Goal: Task Accomplishment & Management: Use online tool/utility

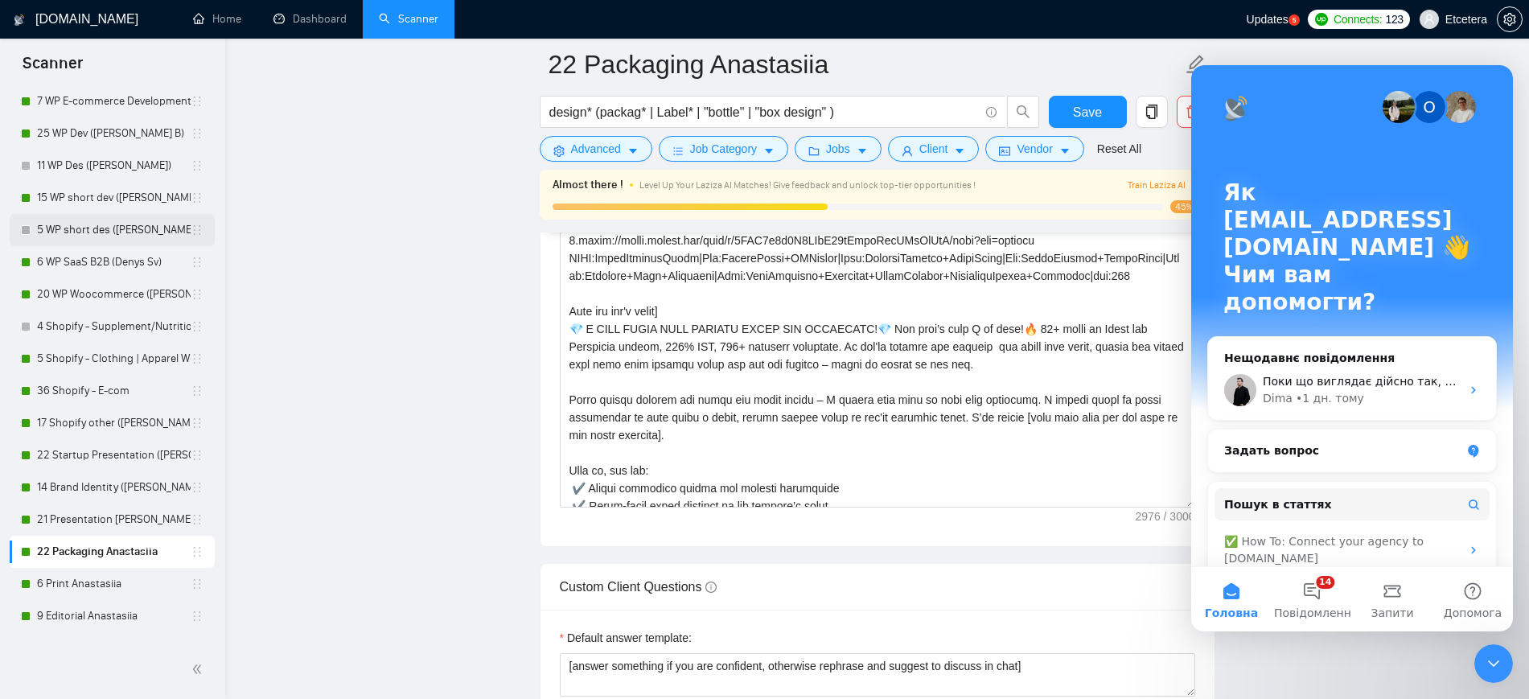
scroll to position [692, 0]
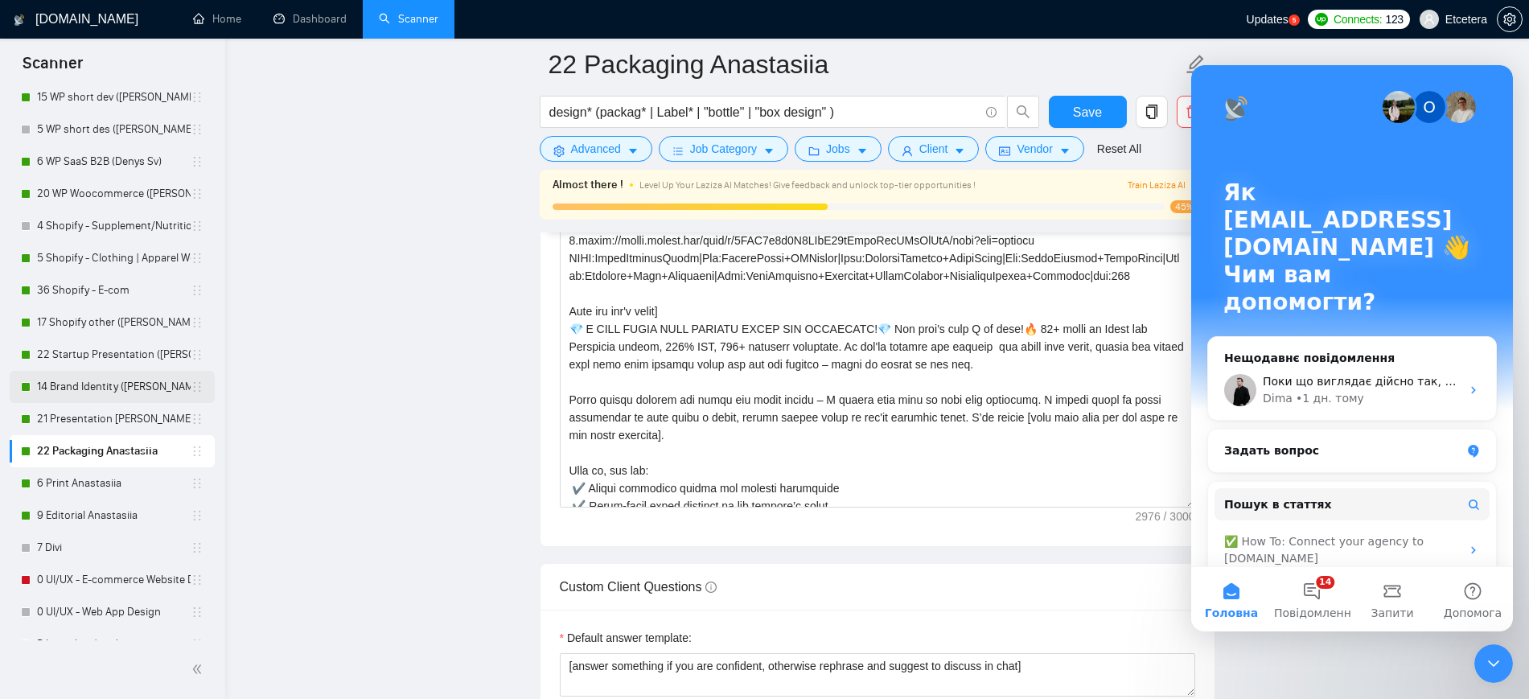
click at [76, 385] on link "14 Brand Identity ([PERSON_NAME])" at bounding box center [114, 387] width 154 height 32
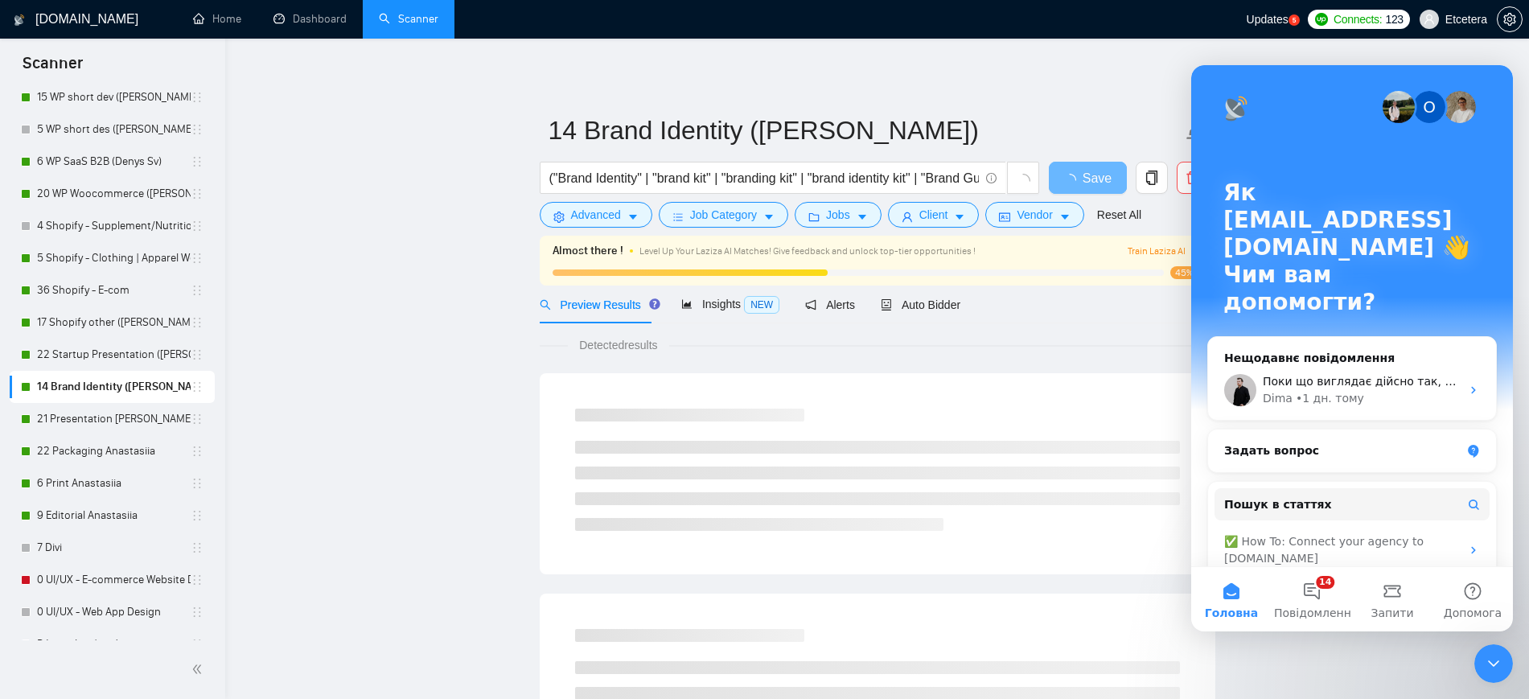
click at [1500, 665] on icon "Закрити програму для спілкування Intercom" at bounding box center [1493, 663] width 19 height 19
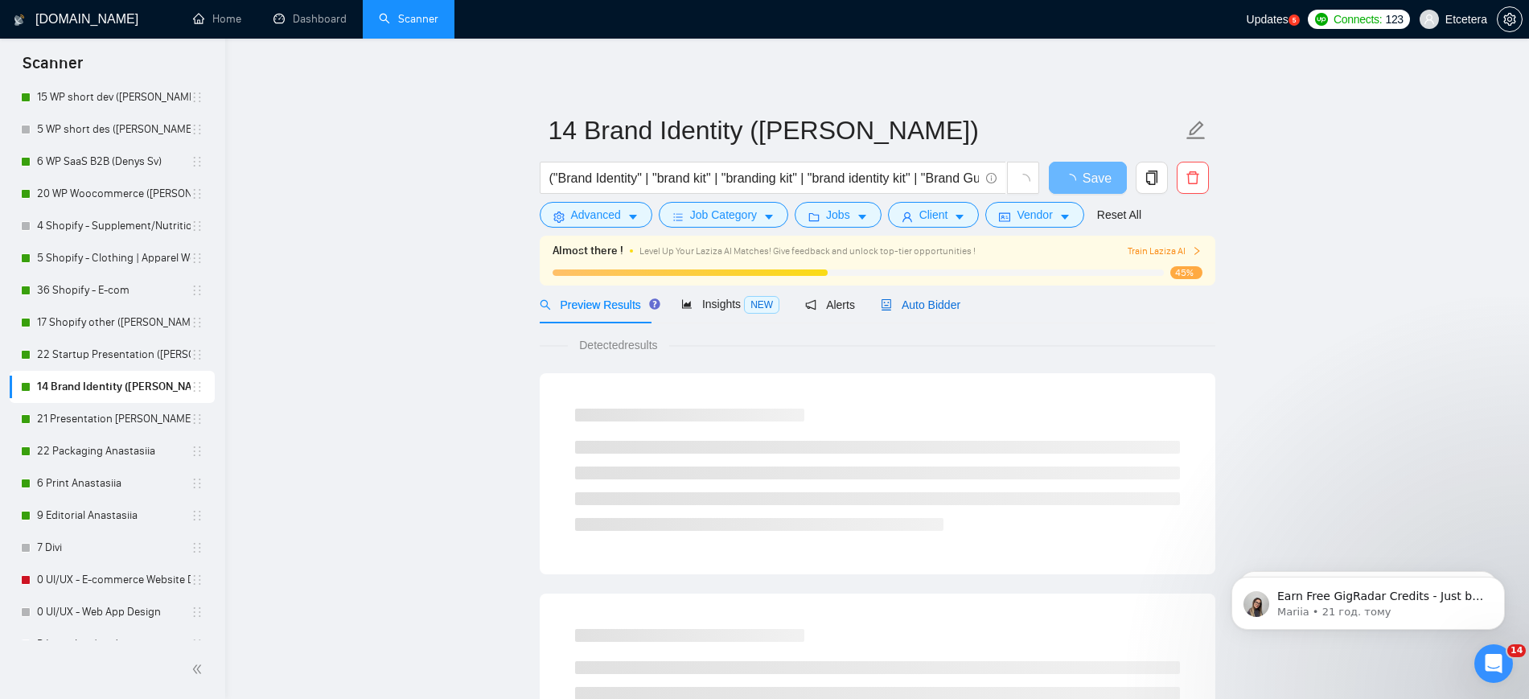
click at [926, 306] on span "Auto Bidder" at bounding box center [921, 304] width 80 height 13
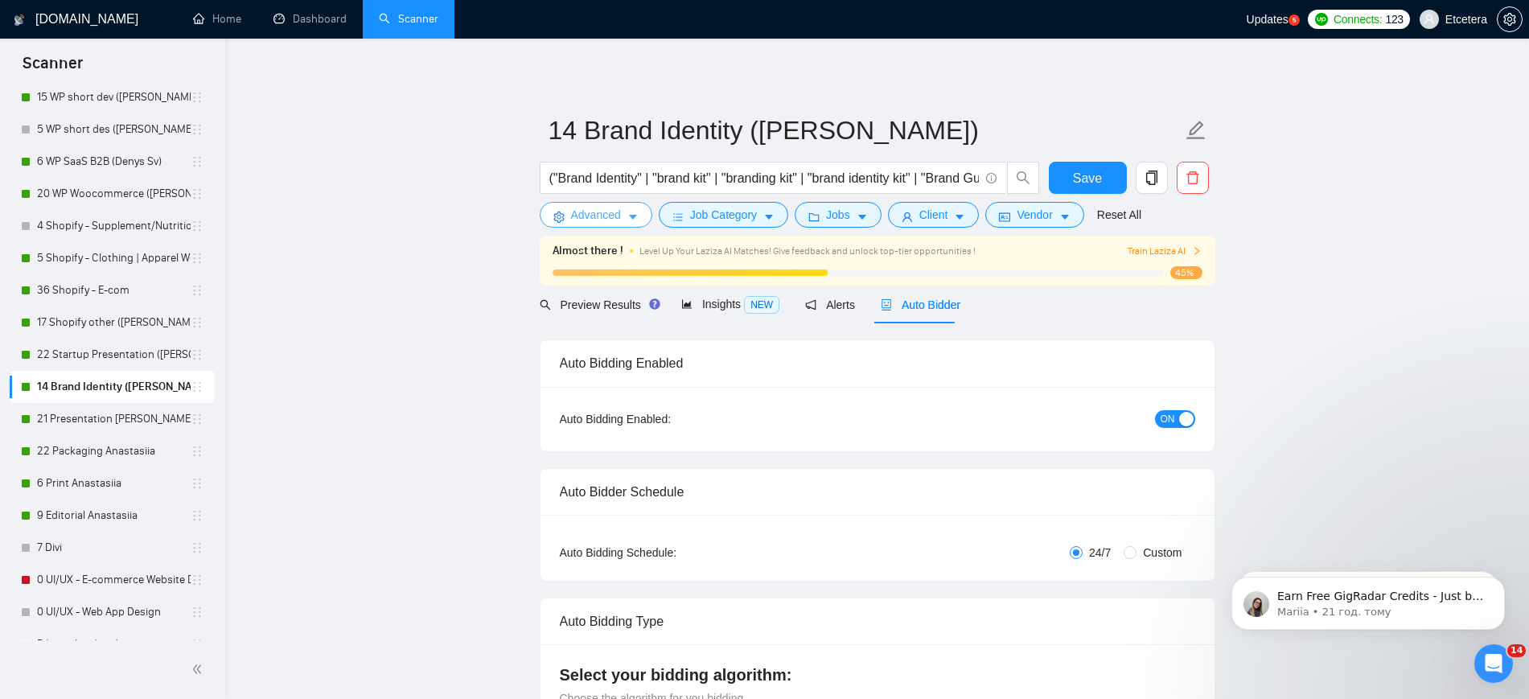
click at [605, 210] on span "Advanced" at bounding box center [596, 215] width 50 height 18
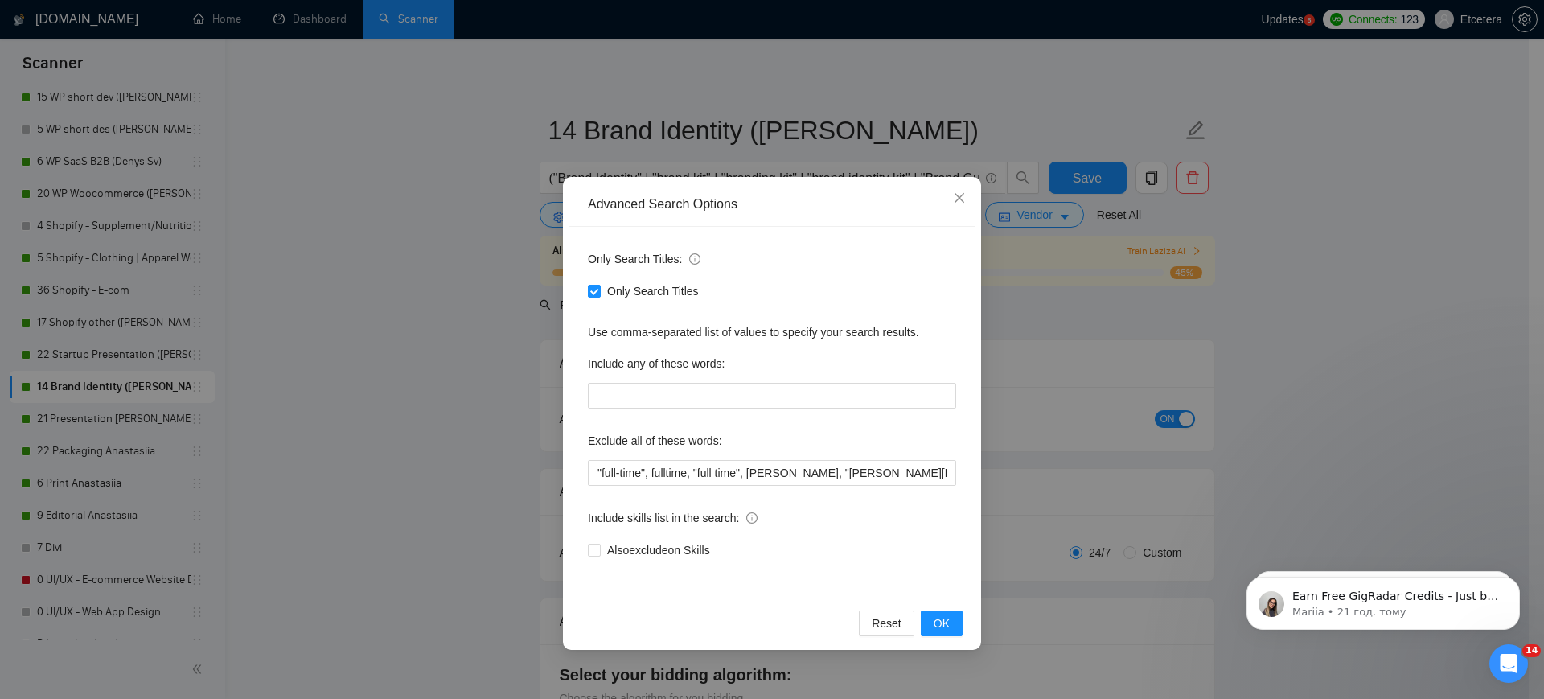
click at [460, 179] on div "Advanced Search Options Only Search Titles: Only Search Titles Use comma-separa…" at bounding box center [772, 349] width 1544 height 699
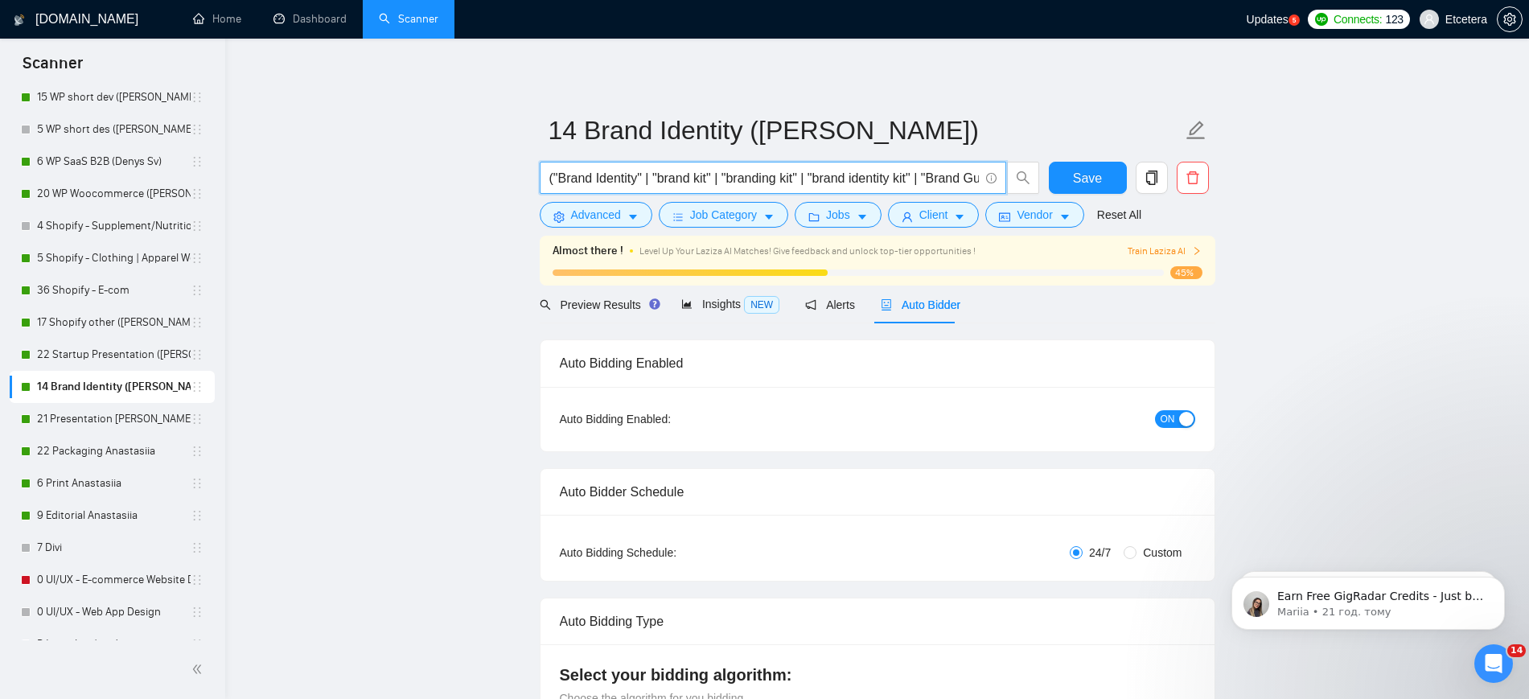
click at [659, 179] on input "("Brand Identity" | "brand kit" | "branding kit" | "brand identity kit" | "Bran…" at bounding box center [763, 178] width 429 height 20
drag, startPoint x: 76, startPoint y: 355, endPoint x: 545, endPoint y: 409, distance: 471.9
click at [76, 355] on link "22 Startup Presentation ([PERSON_NAME])" at bounding box center [114, 355] width 154 height 32
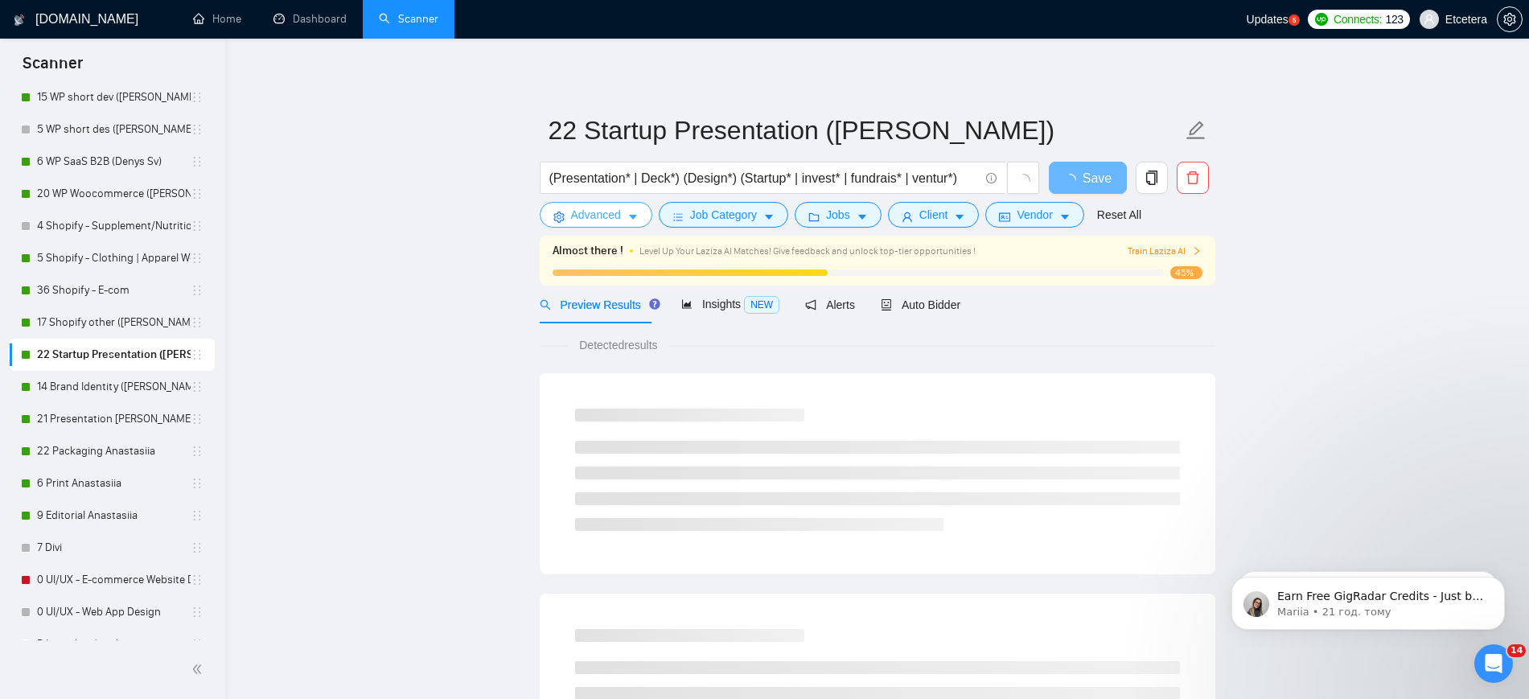
click at [610, 213] on span "Advanced" at bounding box center [596, 215] width 50 height 18
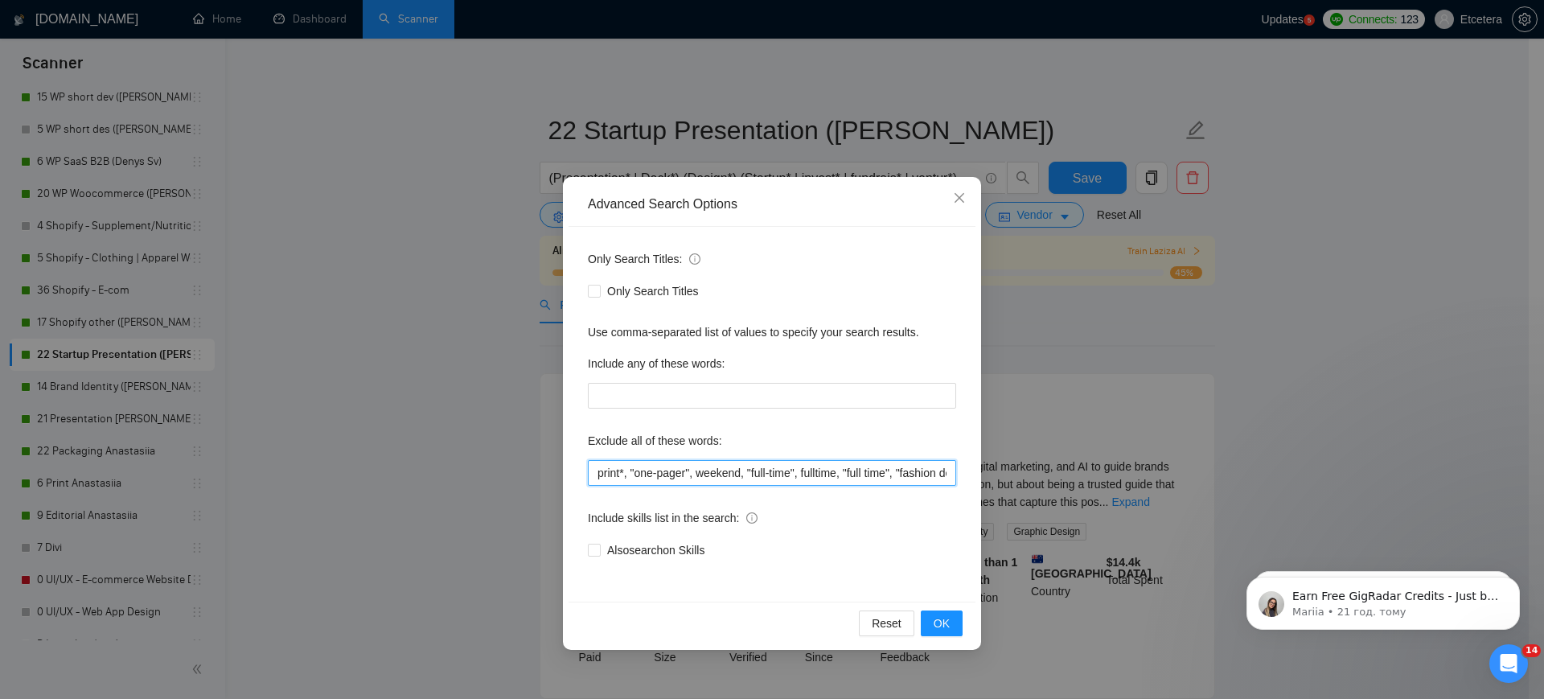
click at [643, 477] on input "print*, "one-pager", weekend, "full-time", fulltime, "full time", "fashion desi…" at bounding box center [772, 473] width 368 height 26
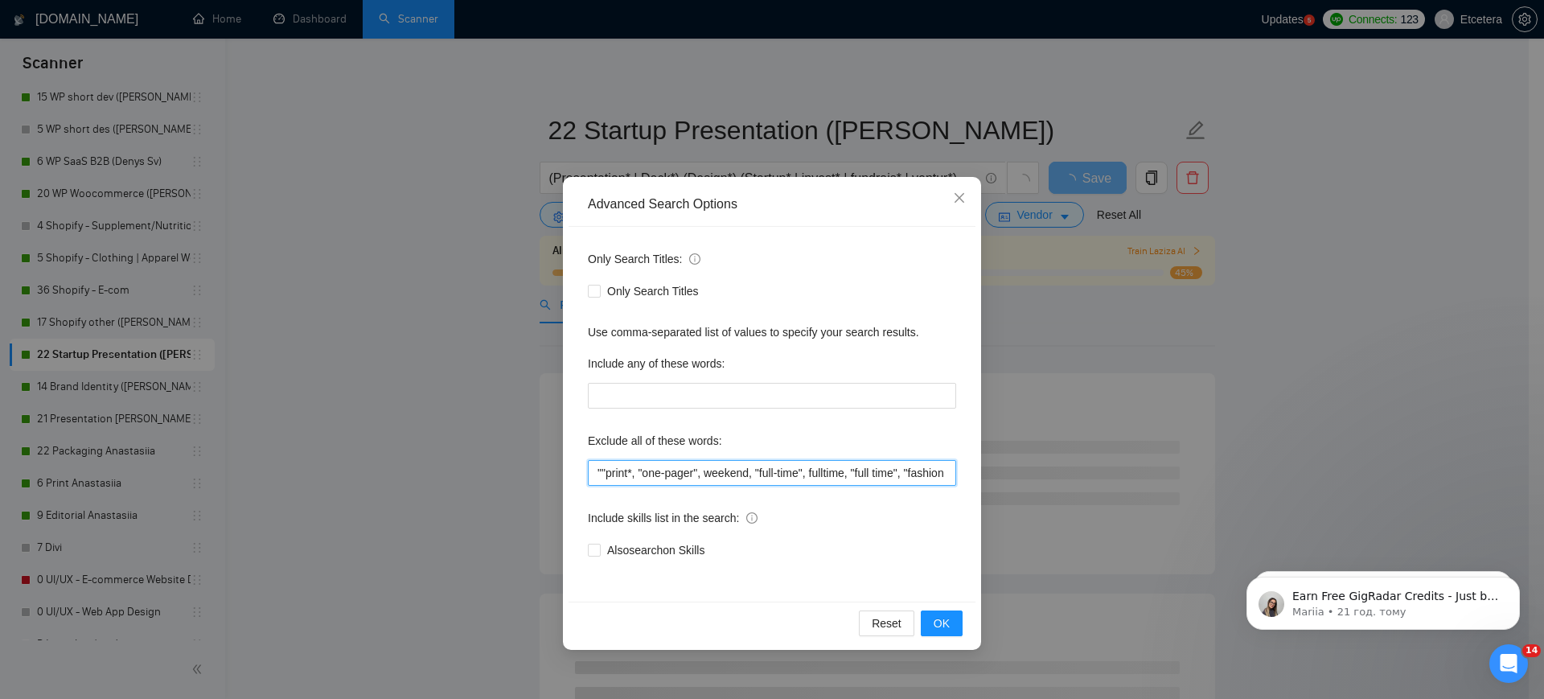
paste input "Brand Guidelines Designer"
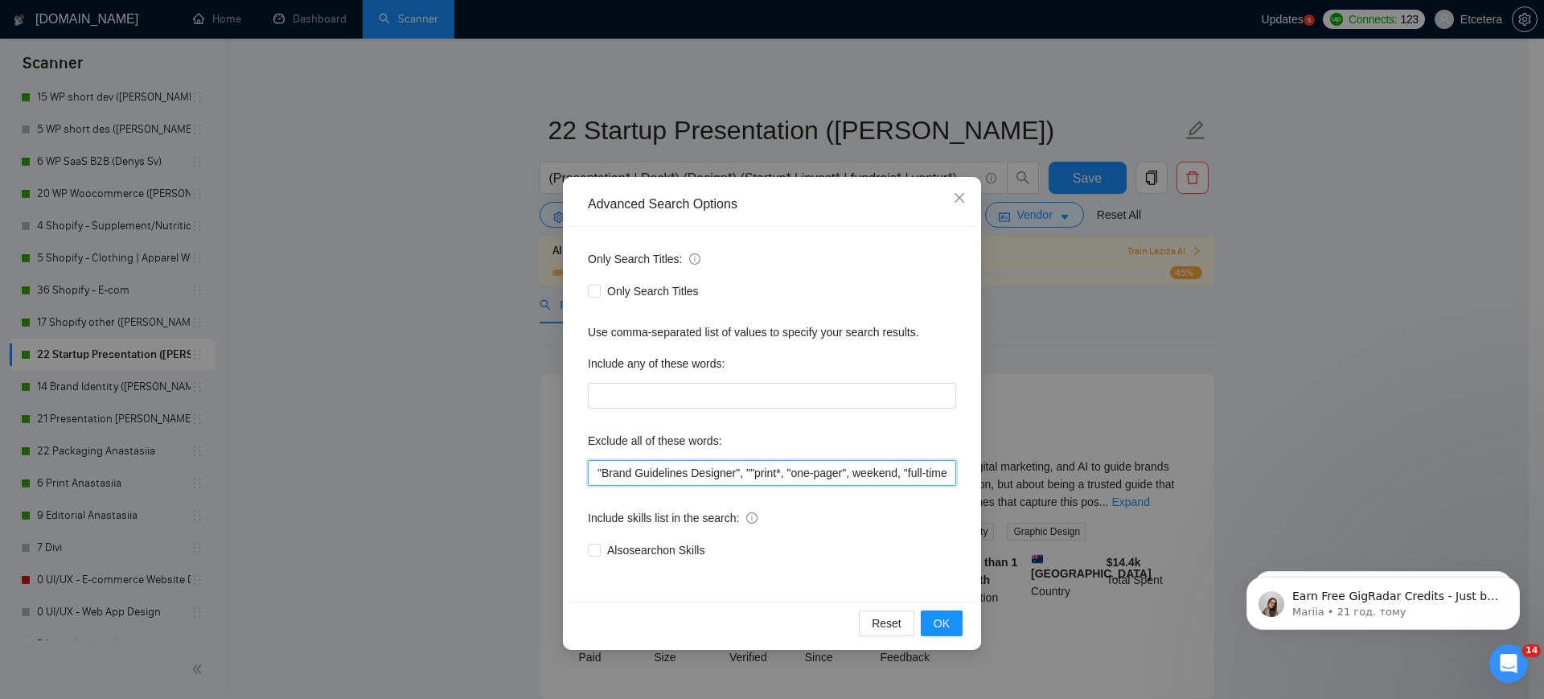
paste input "Brand Guidelines Designer"
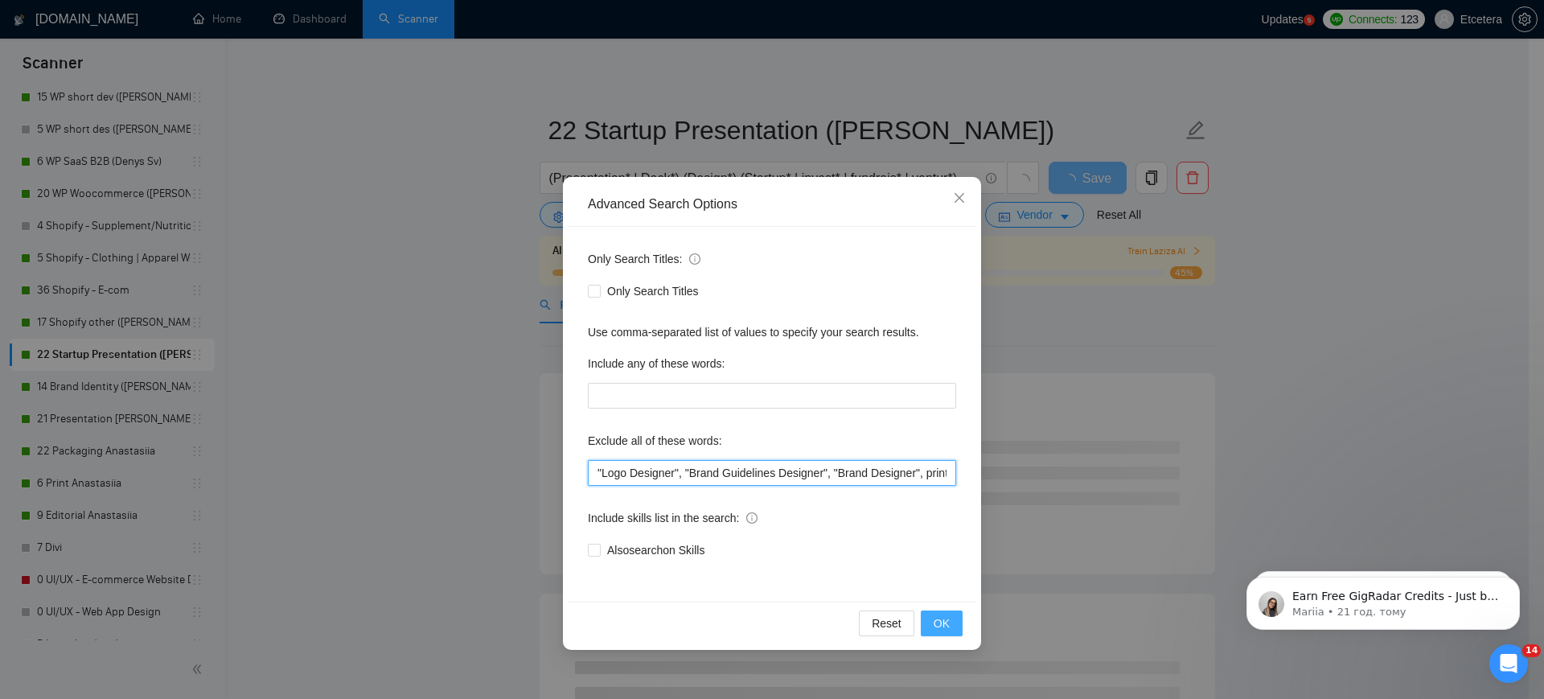
type input ""Logo Designer", "Brand Guidelines Designer", "Brand Designer", print*, "one-pa…"
click at [949, 626] on span "OK" at bounding box center [942, 623] width 16 height 18
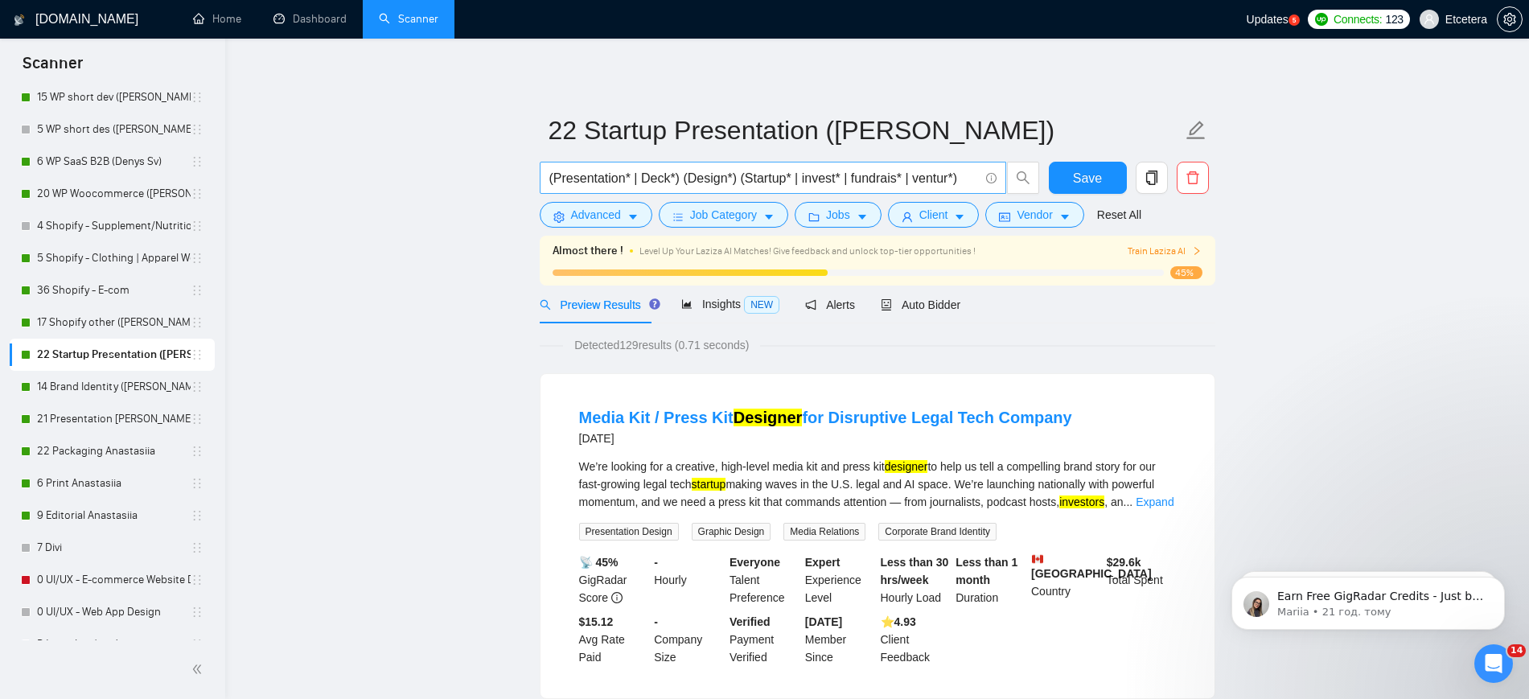
click at [638, 175] on input "(Presentation* | Deck*) (Design*) (Startup* | invest* | fundrais* | ventur*)" at bounding box center [763, 178] width 429 height 20
drag, startPoint x: 589, startPoint y: 214, endPoint x: 604, endPoint y: 255, distance: 43.8
click at [589, 214] on span "Advanced" at bounding box center [596, 215] width 50 height 18
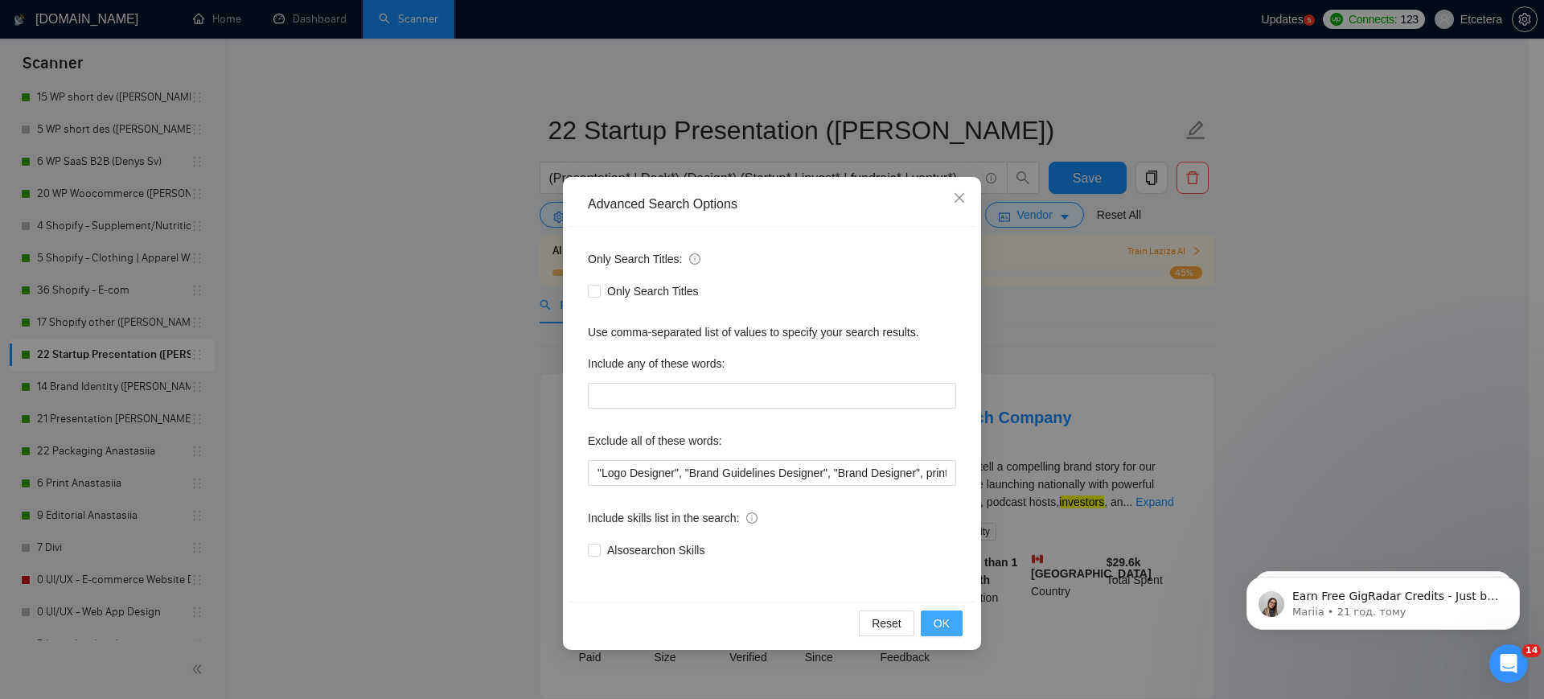
click at [944, 624] on span "OK" at bounding box center [942, 623] width 16 height 18
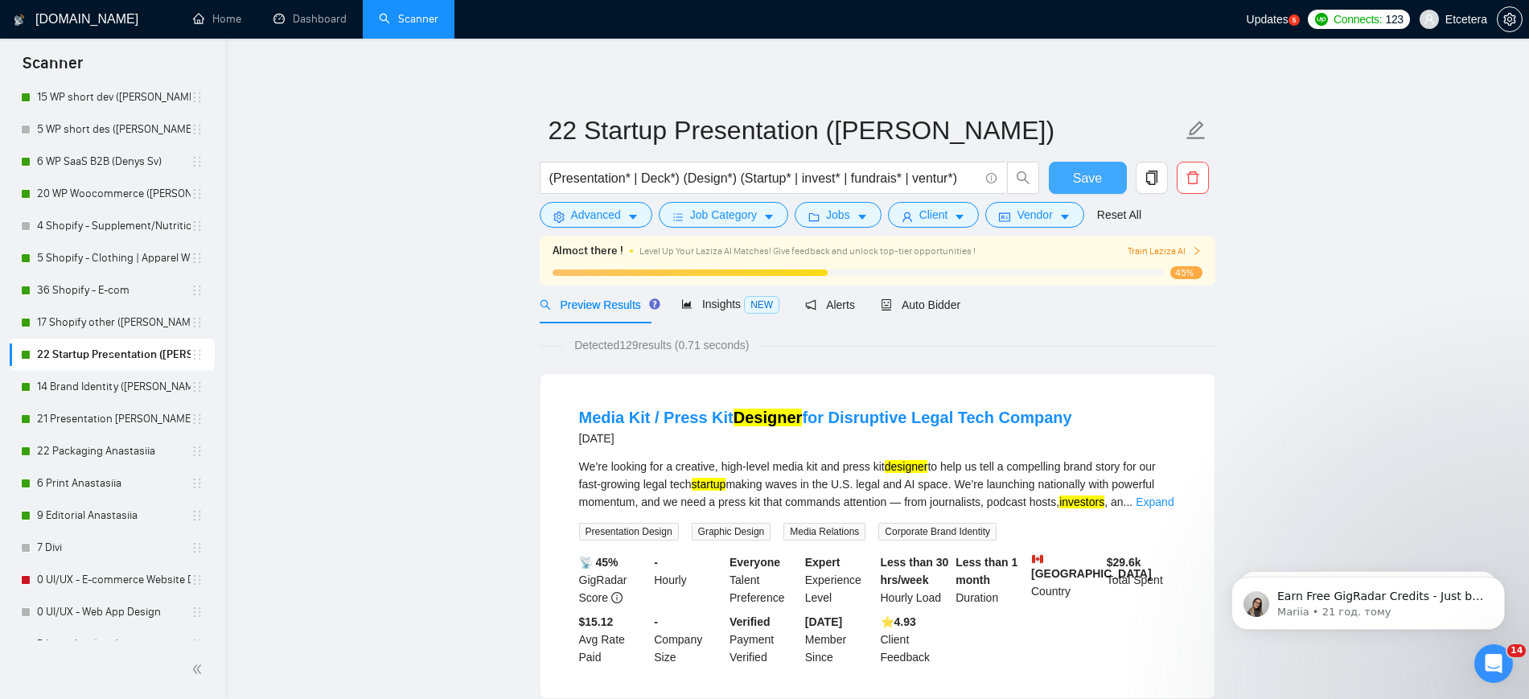
click at [1094, 180] on span "Save" at bounding box center [1087, 178] width 29 height 20
